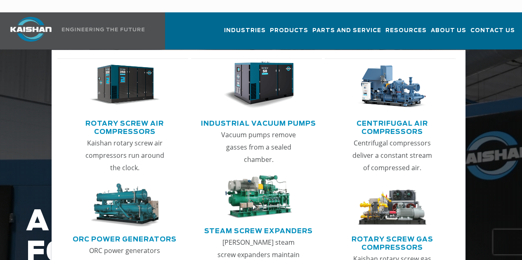
click at [130, 116] on link "Rotary Screw Air Compressors" at bounding box center [125, 126] width 127 height 21
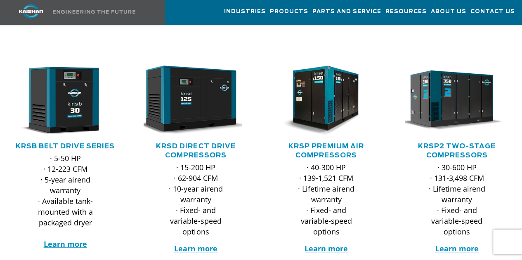
scroll to position [129, 0]
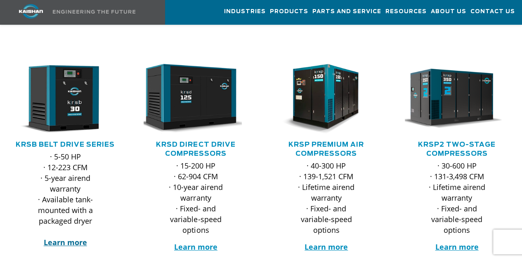
click at [63, 238] on strong "Learn more" at bounding box center [65, 243] width 43 height 10
